Goal: Check status: Check status

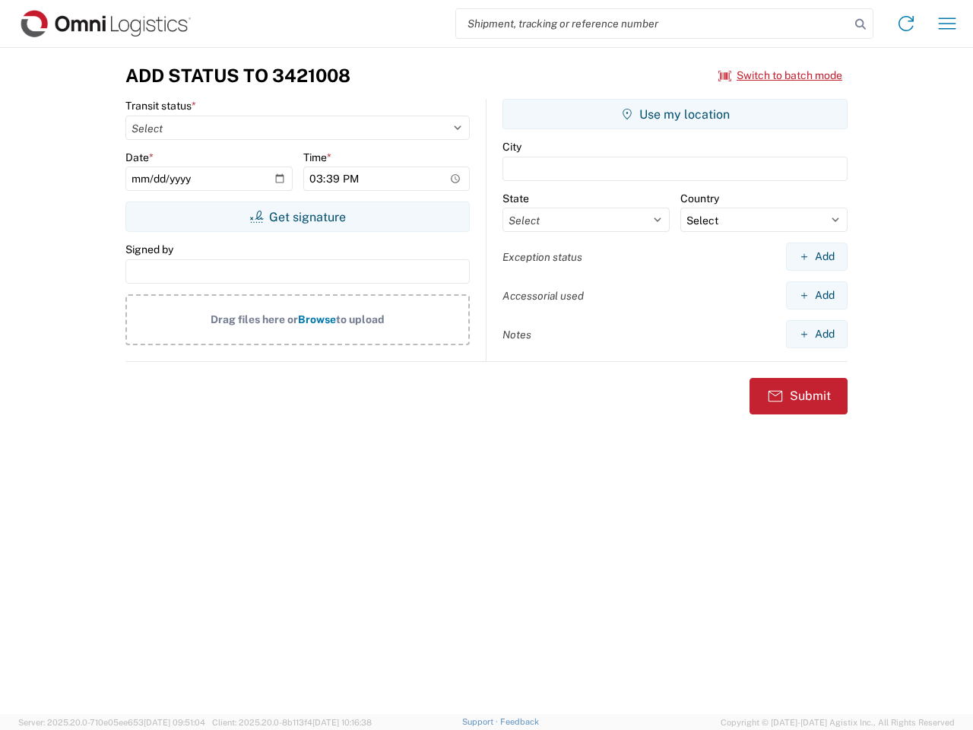
click at [653, 24] on input "search" at bounding box center [653, 23] width 394 height 29
click at [860, 24] on icon at bounding box center [860, 24] width 21 height 21
click at [906, 24] on icon at bounding box center [906, 23] width 24 height 24
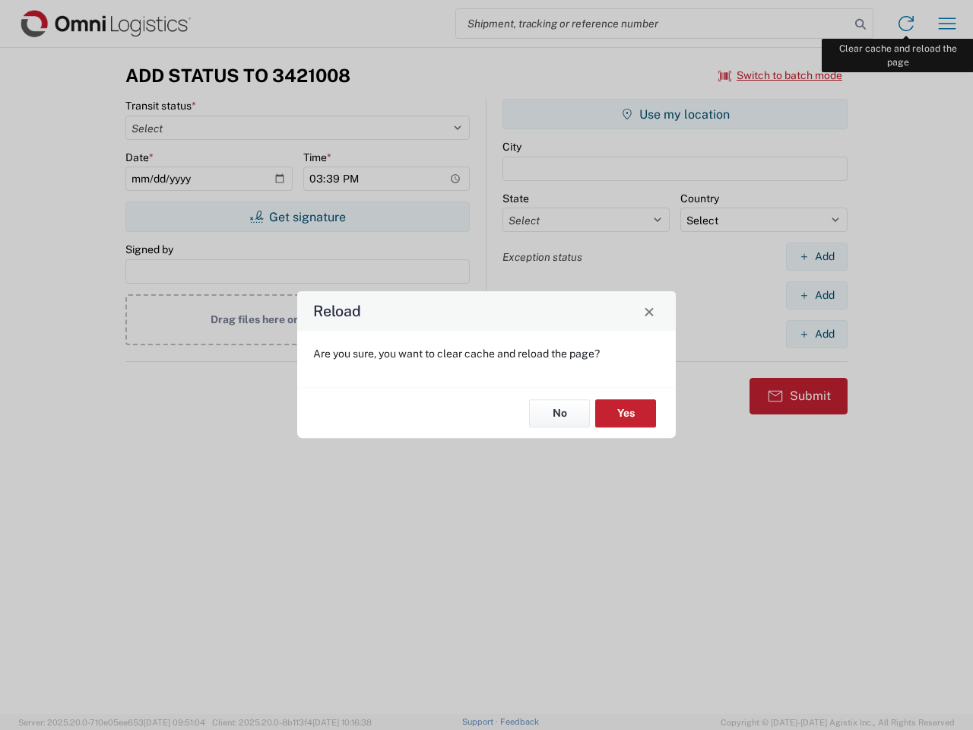
click at [947, 24] on div "Reload Are you sure, you want to clear cache and reload the page? No Yes" at bounding box center [486, 365] width 973 height 730
click at [781, 75] on div "Reload Are you sure, you want to clear cache and reload the page? No Yes" at bounding box center [486, 365] width 973 height 730
click at [297, 217] on div "Reload Are you sure, you want to clear cache and reload the page? No Yes" at bounding box center [486, 365] width 973 height 730
click at [675, 114] on div "Reload Are you sure, you want to clear cache and reload the page? No Yes" at bounding box center [486, 365] width 973 height 730
click at [816, 256] on div "Reload Are you sure, you want to clear cache and reload the page? No Yes" at bounding box center [486, 365] width 973 height 730
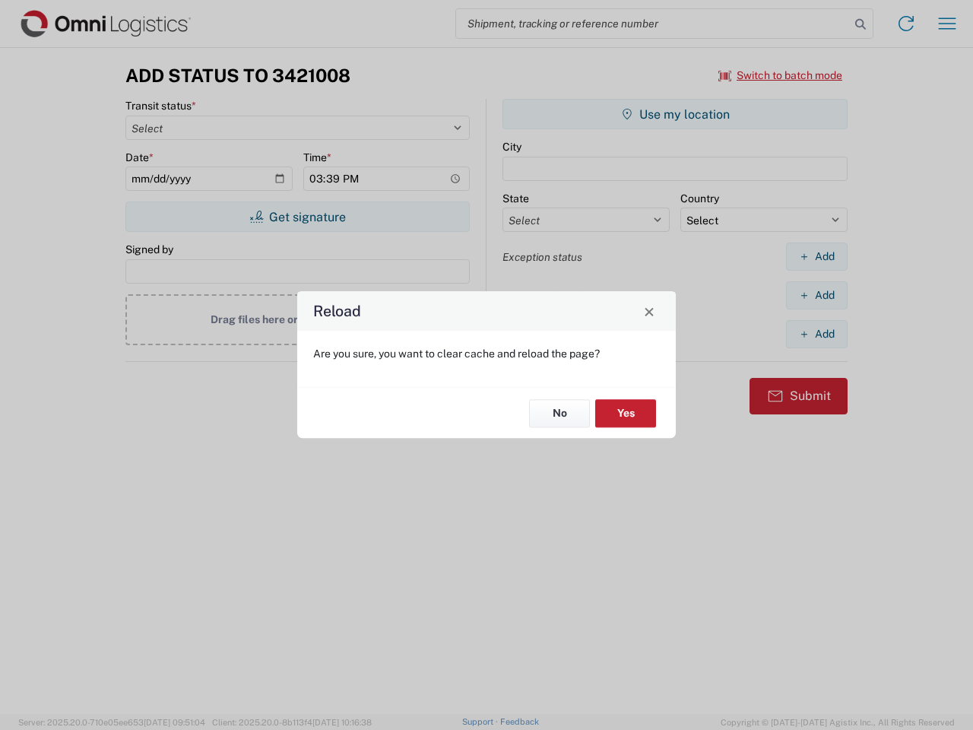
click at [816, 295] on div "Reload Are you sure, you want to clear cache and reload the page? No Yes" at bounding box center [486, 365] width 973 height 730
click at [816, 334] on div "Reload Are you sure, you want to clear cache and reload the page? No Yes" at bounding box center [486, 365] width 973 height 730
